Goal: Task Accomplishment & Management: Manage account settings

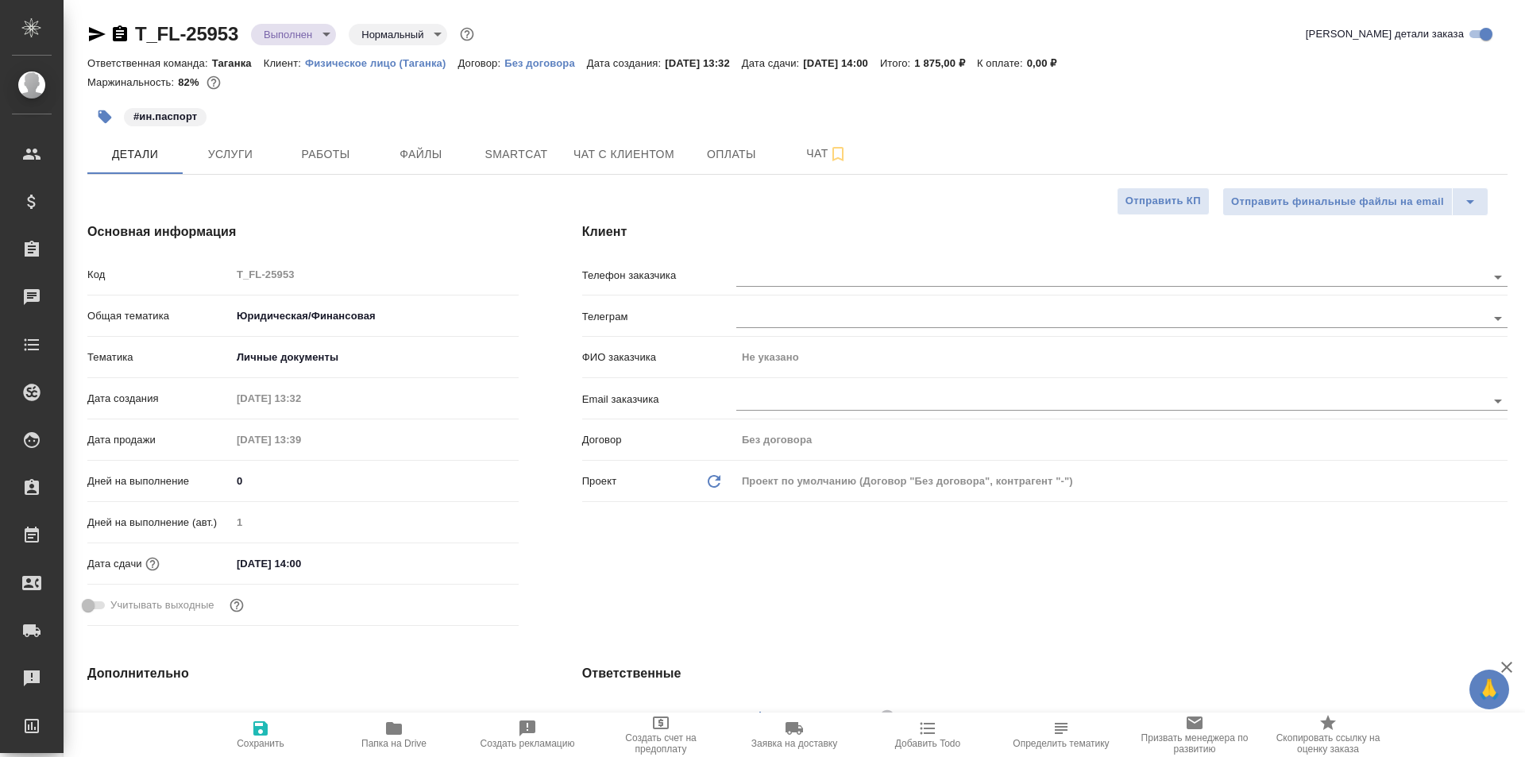
select select "RU"
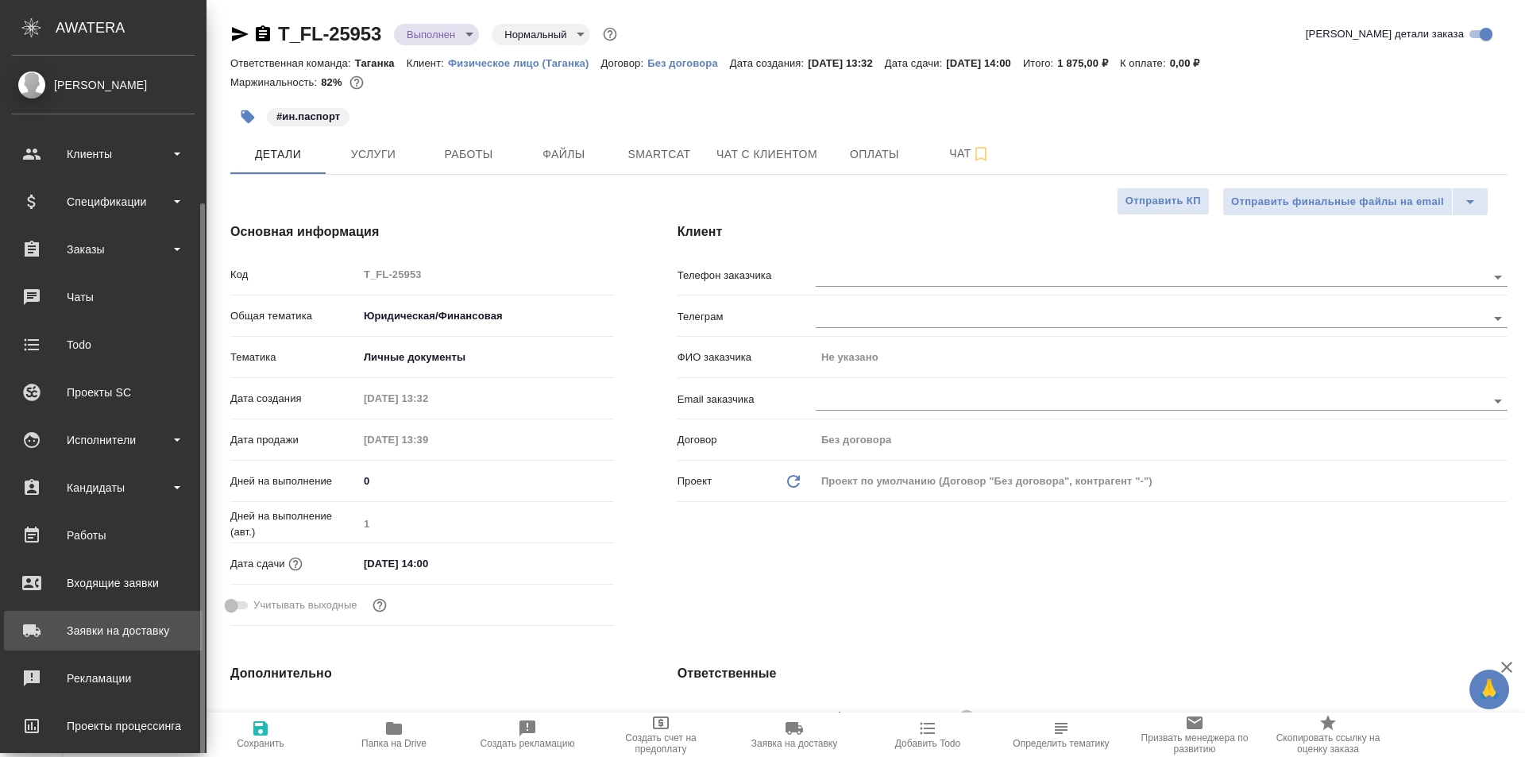
scroll to position [112, 0]
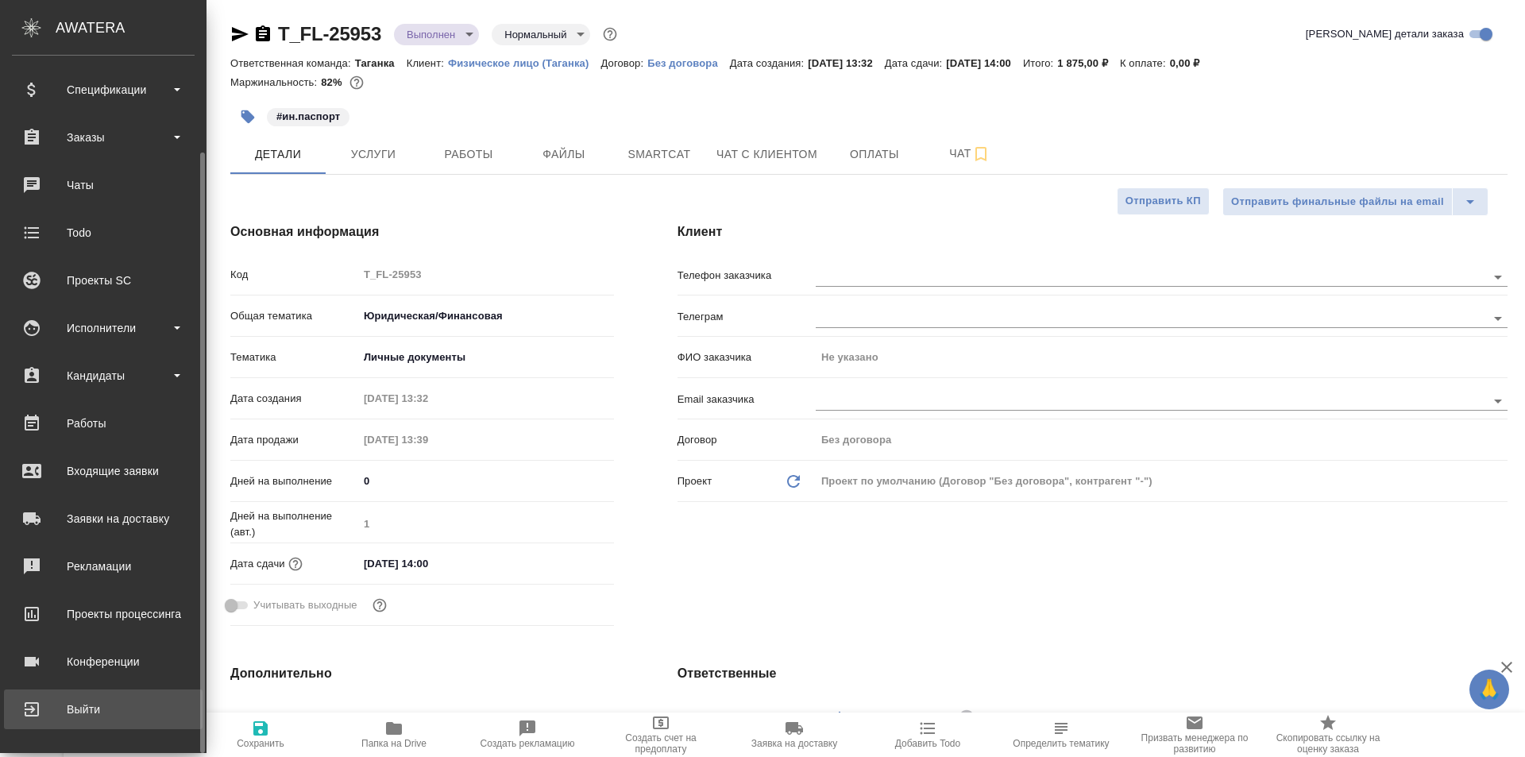
click at [123, 703] on div "Выйти" at bounding box center [103, 709] width 183 height 24
